Goal: Task Accomplishment & Management: Complete application form

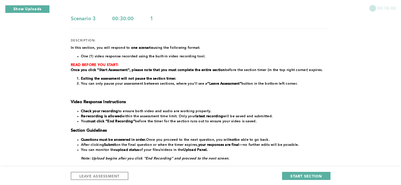
scroll to position [48, 0]
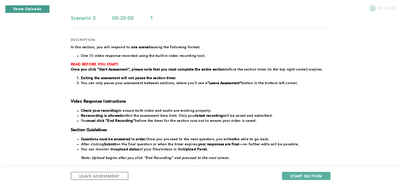
click at [37, 8] on button "Show Uploads" at bounding box center [27, 9] width 45 height 8
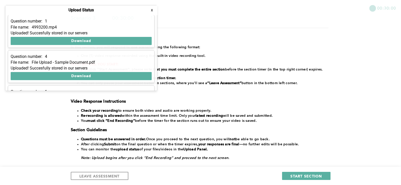
click at [152, 11] on button "x" at bounding box center [151, 10] width 5 height 5
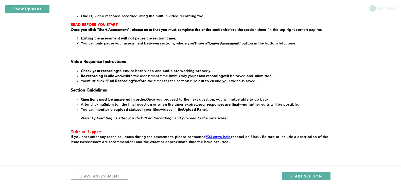
scroll to position [88, 0]
click at [103, 175] on span "LEAVE ASSESSMENT" at bounding box center [99, 176] width 40 height 5
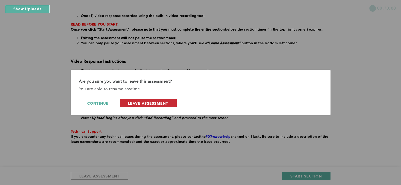
click at [151, 100] on button "leave assessment" at bounding box center [148, 103] width 57 height 8
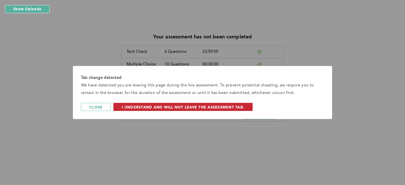
click at [124, 106] on span "I understand and will not leave the assessment tab." at bounding box center [183, 107] width 123 height 5
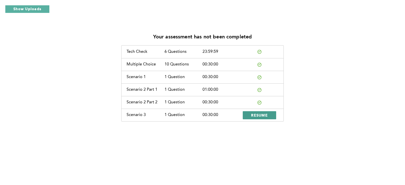
click at [258, 115] on span "RESUME" at bounding box center [259, 115] width 17 height 5
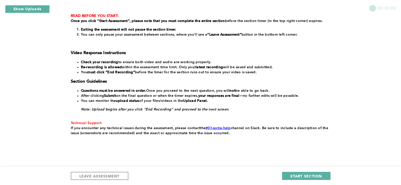
scroll to position [102, 0]
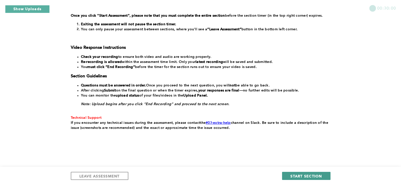
click at [292, 177] on span "START SECTION" at bounding box center [305, 176] width 31 height 5
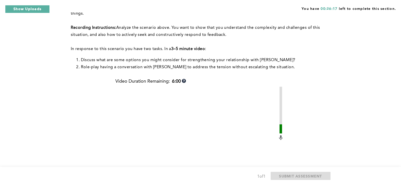
scroll to position [69, 0]
click at [346, 105] on div "You have 00:25:20 left to complete this section. Q1 Context: You frequently hav…" at bounding box center [200, 106] width 401 height 350
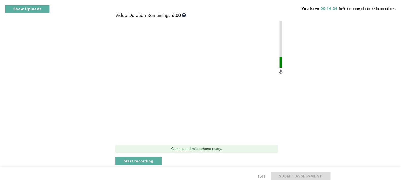
scroll to position [143, 0]
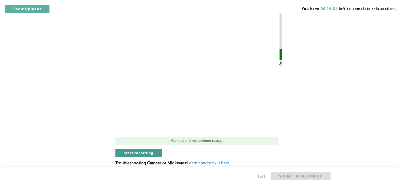
click at [146, 151] on span "Start recording" at bounding box center [139, 153] width 30 height 5
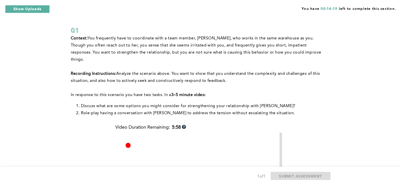
scroll to position [22, 0]
drag, startPoint x: 344, startPoint y: 72, endPoint x: 352, endPoint y: 63, distance: 11.6
click at [352, 63] on div "You have 00:14:17 left to complete this section. Q1 Context: You frequently hav…" at bounding box center [200, 153] width 401 height 350
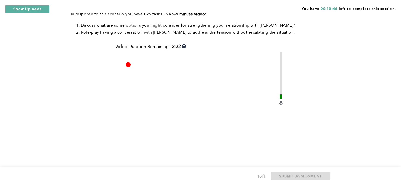
scroll to position [157, 0]
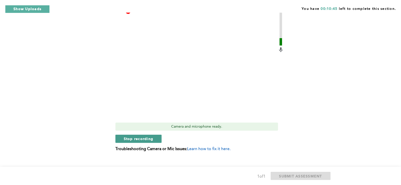
click at [134, 137] on span "Stop recording" at bounding box center [139, 139] width 30 height 5
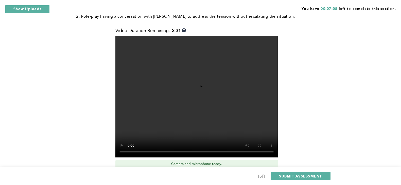
scroll to position [143, 0]
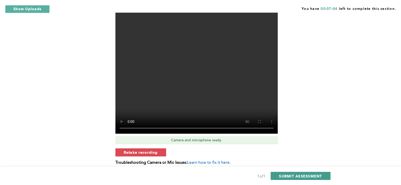
click at [283, 176] on span "SUBMIT ASSESSMENT" at bounding box center [300, 176] width 43 height 5
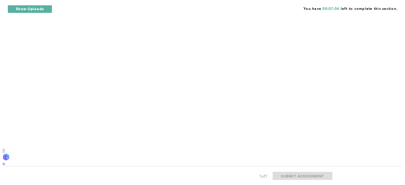
scroll to position [0, 0]
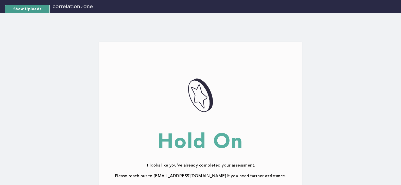
click at [35, 7] on button "Show Uploads" at bounding box center [27, 9] width 45 height 8
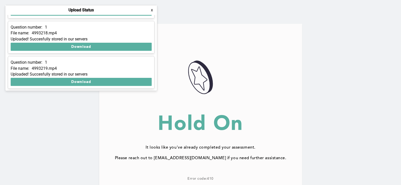
scroll to position [55, 0]
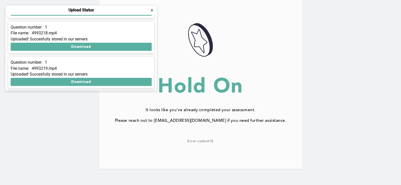
click at [151, 10] on button "x" at bounding box center [151, 10] width 5 height 5
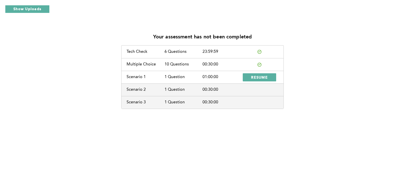
click at [255, 141] on div "Your assessment has not been completed Tech Check 6 Questions 23:59:59 Multiple…" at bounding box center [202, 92] width 405 height 185
click at [260, 77] on span "RESUME" at bounding box center [259, 77] width 17 height 5
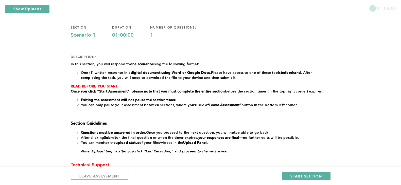
scroll to position [70, 0]
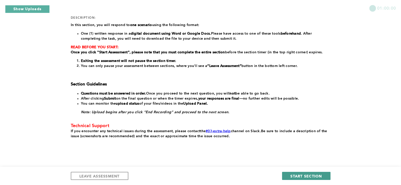
click at [294, 176] on span "START SECTION" at bounding box center [305, 176] width 31 height 5
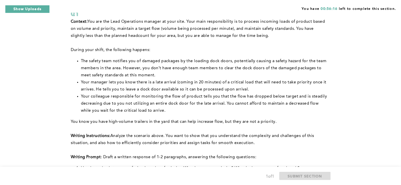
scroll to position [39, 0]
click at [90, 101] on li "Your colleague responsible for monitoring the flow of product tells you that th…" at bounding box center [204, 104] width 247 height 21
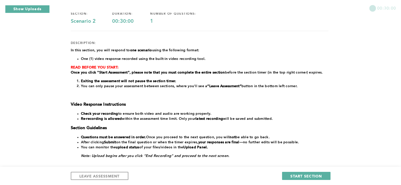
scroll to position [0, 0]
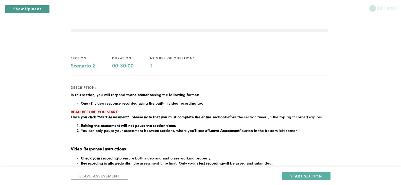
click at [26, 11] on button "Show Uploads" at bounding box center [27, 9] width 45 height 8
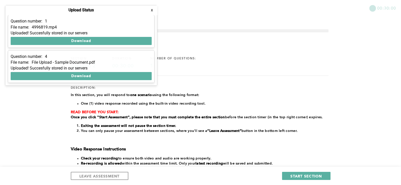
click at [85, 91] on div "section: Scenario 2 duration: 00:30:00 number of questions: 1 description: ﻿In …" at bounding box center [199, 151] width 257 height 204
click at [95, 98] on div "﻿In this section, you will respond to one scenario using the following format: …" at bounding box center [199, 160] width 257 height 135
click at [119, 108] on div "﻿In this section, you will respond to one scenario using the following format: …" at bounding box center [199, 160] width 257 height 135
click at [88, 179] on button "LEAVE ASSESSMENT" at bounding box center [100, 176] width 58 height 8
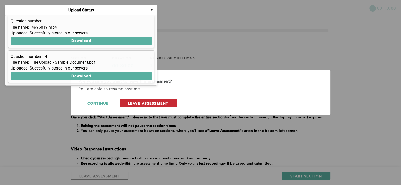
click at [138, 102] on span "leave assessment" at bounding box center [148, 103] width 40 height 5
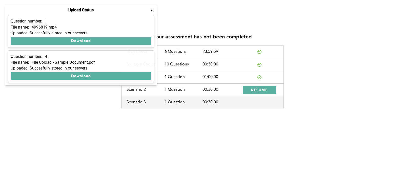
click at [232, 122] on div "Your assessment has not been completed Tech Check 6 Questions 23:59:59 Multiple…" at bounding box center [202, 92] width 405 height 185
click at [151, 9] on button "x" at bounding box center [151, 10] width 5 height 5
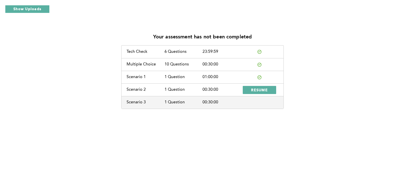
click at [256, 76] on div at bounding box center [260, 78] width 38 height 4
click at [194, 74] on div "Scenario 1 1 Question 01:00:00" at bounding box center [203, 77] width 162 height 13
click at [161, 78] on div "Scenario 1" at bounding box center [146, 77] width 38 height 5
click at [257, 77] on div at bounding box center [260, 78] width 38 height 4
click at [218, 76] on div "01:00:00" at bounding box center [222, 77] width 38 height 5
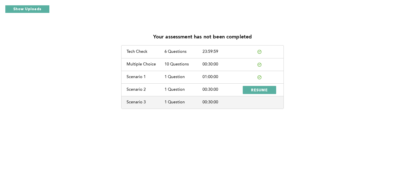
click at [325, 84] on div "Your assessment has not been completed Tech Check 6 Questions 23:59:59 Multiple…" at bounding box center [202, 69] width 397 height 80
click at [377, 60] on div "Your assessment has not been completed Tech Check 6 Questions 23:59:59 Multiple…" at bounding box center [202, 69] width 397 height 80
click at [259, 89] on span "RESUME" at bounding box center [259, 90] width 17 height 5
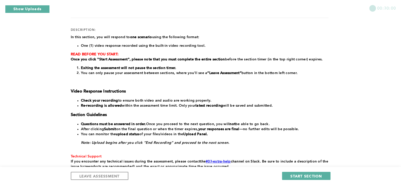
scroll to position [82, 0]
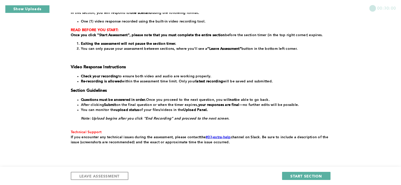
click at [385, 61] on div "00:30:00 section: Scenario 2 duration: 00:30:00 number of questions: 1 descript…" at bounding box center [200, 59] width 401 height 282
click at [291, 177] on span "START SECTION" at bounding box center [305, 176] width 31 height 5
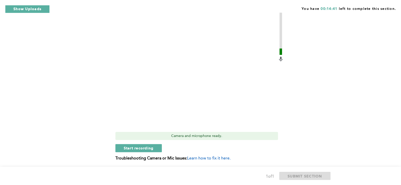
scroll to position [181, 0]
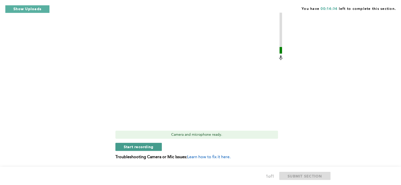
click at [139, 147] on span "Start recording" at bounding box center [139, 147] width 30 height 5
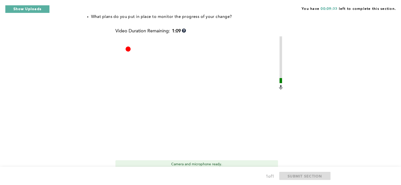
scroll to position [163, 0]
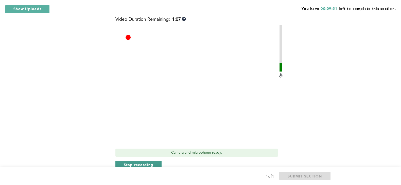
click at [134, 164] on span "Stop recording" at bounding box center [139, 165] width 30 height 5
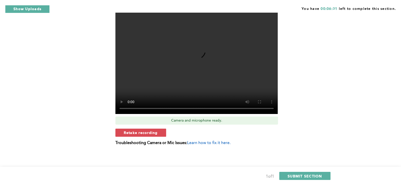
scroll to position [197, 0]
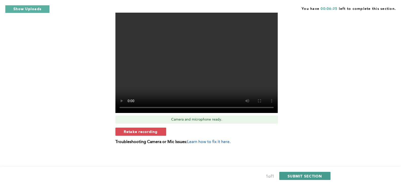
click at [300, 177] on span "SUBMIT SECTION" at bounding box center [304, 176] width 34 height 5
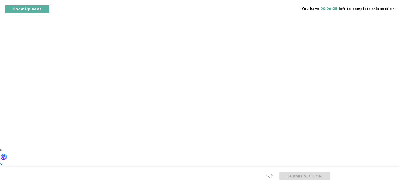
scroll to position [0, 0]
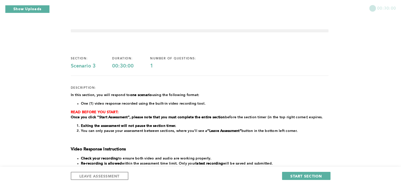
click at [378, 82] on div "00:30:00 section: Scenario 3 duration: 00:30:00 number of questions: 1 descript…" at bounding box center [200, 141] width 401 height 282
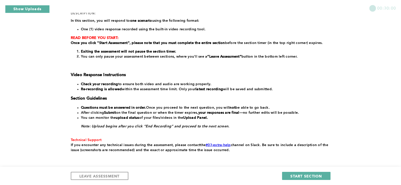
scroll to position [84, 0]
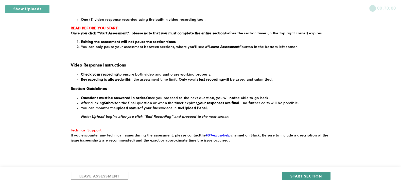
click at [296, 175] on span "START SECTION" at bounding box center [305, 176] width 31 height 5
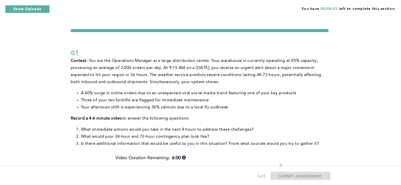
scroll to position [0, 0]
click at [190, 141] on li "Is there additional information that would be useful to you in this situation? …" at bounding box center [204, 144] width 247 height 7
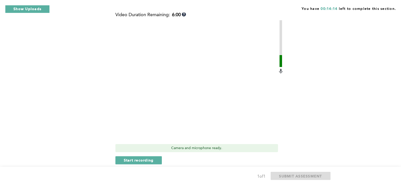
scroll to position [144, 0]
click at [143, 160] on span "Start recording" at bounding box center [139, 159] width 30 height 5
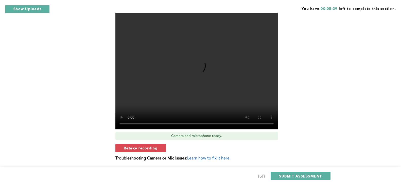
scroll to position [177, 0]
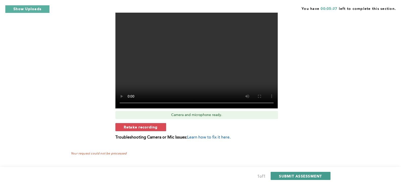
click at [291, 176] on span "SUBMIT ASSESSMENT" at bounding box center [300, 176] width 43 height 5
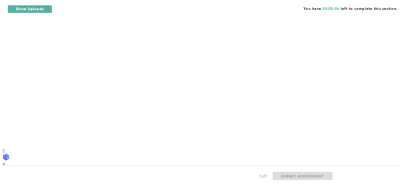
scroll to position [0, 0]
